Goal: Use online tool/utility: Utilize a website feature to perform a specific function

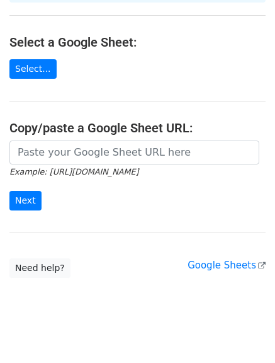
scroll to position [142, 0]
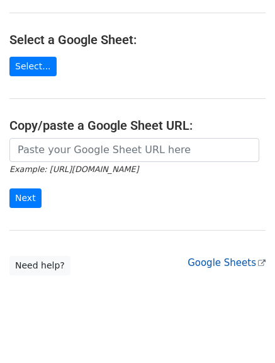
click at [228, 257] on link "Google Sheets" at bounding box center [227, 262] width 78 height 11
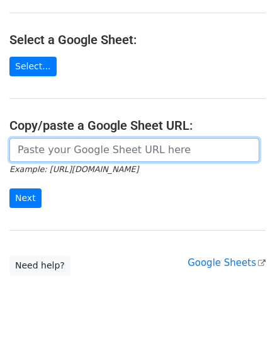
click at [72, 138] on input "url" at bounding box center [134, 150] width 250 height 24
paste input "[URL][DOMAIN_NAME]"
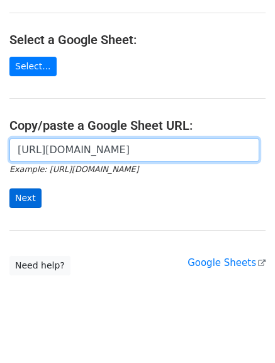
type input "[URL][DOMAIN_NAME]"
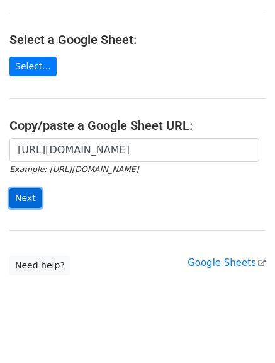
click at [33, 188] on input "Next" at bounding box center [25, 198] width 32 height 20
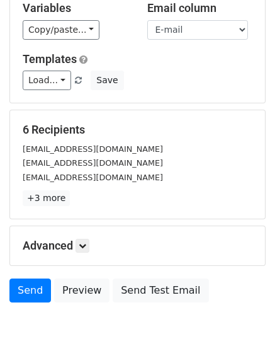
scroll to position [125, 0]
